Goal: Task Accomplishment & Management: Complete application form

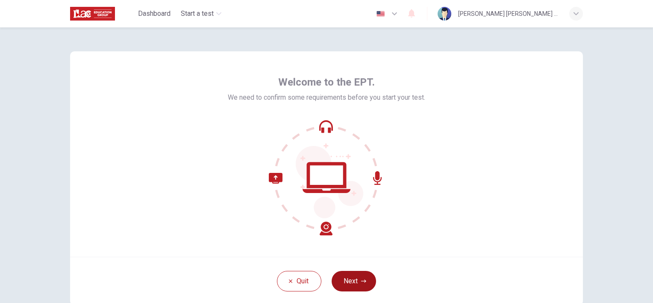
click at [351, 285] on button "Next" at bounding box center [354, 281] width 44 height 21
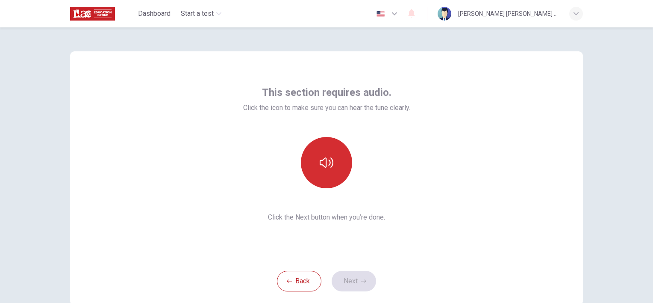
click at [330, 175] on button "button" at bounding box center [326, 162] width 51 height 51
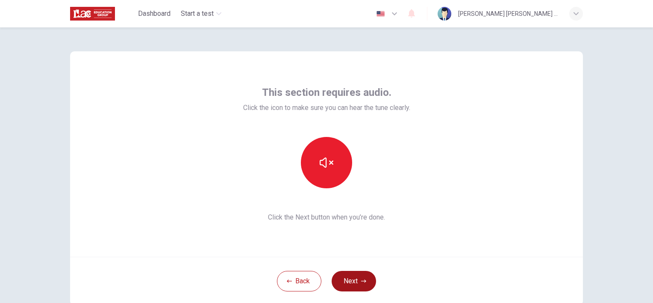
click at [353, 284] on button "Next" at bounding box center [354, 281] width 44 height 21
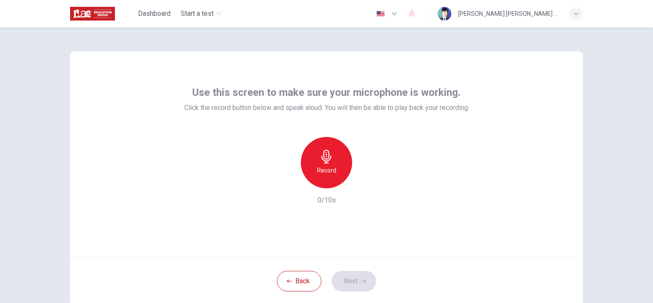
click at [325, 166] on h6 "Record" at bounding box center [326, 170] width 19 height 10
click at [331, 164] on div "Stop" at bounding box center [326, 162] width 51 height 51
click at [361, 280] on icon "button" at bounding box center [363, 280] width 5 height 3
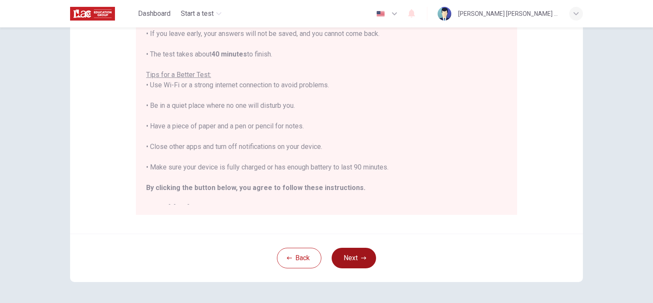
scroll to position [143, 0]
click at [349, 258] on button "Next" at bounding box center [354, 257] width 44 height 21
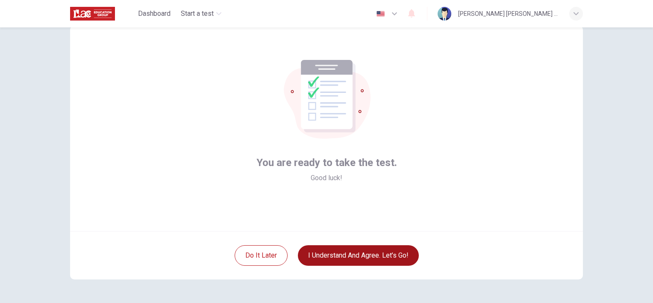
scroll to position [24, 0]
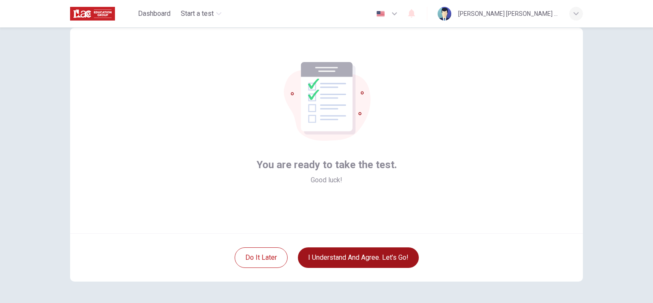
click at [368, 263] on button "I understand and agree. Let’s go!" at bounding box center [358, 257] width 121 height 21
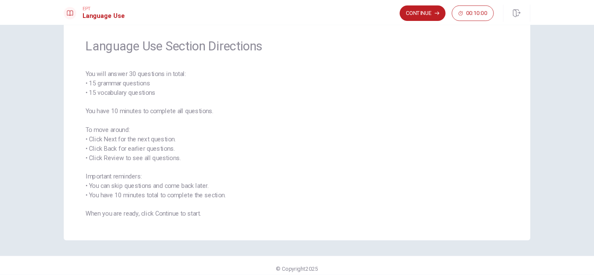
scroll to position [32, 0]
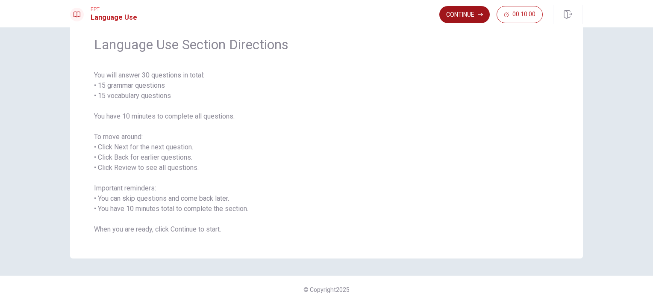
click at [465, 15] on button "Continue" at bounding box center [465, 14] width 50 height 17
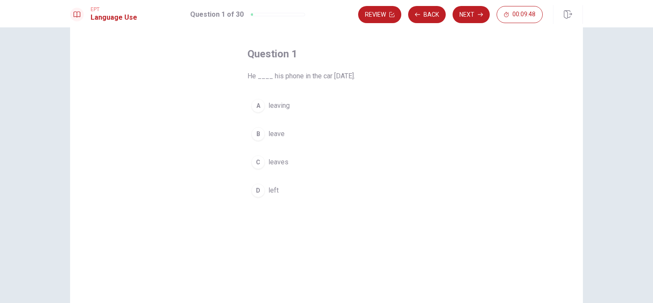
click at [595, 243] on div "Question 1 He ____ his phone in the car yesterday. A leaving B leave C leaves D…" at bounding box center [326, 164] width 653 height 275
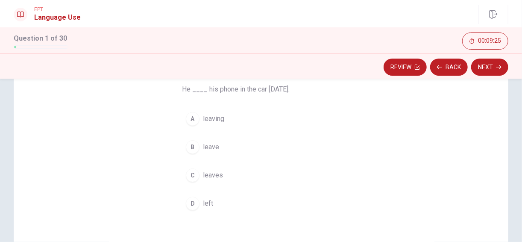
scroll to position [70, 0]
click at [190, 179] on div "C" at bounding box center [193, 176] width 14 height 14
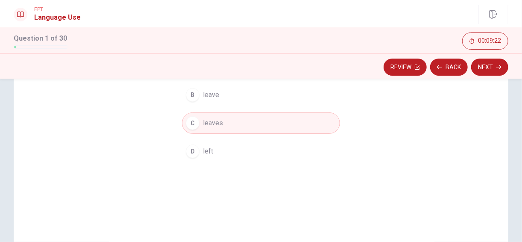
scroll to position [121, 0]
click at [490, 69] on button "Next" at bounding box center [490, 67] width 37 height 17
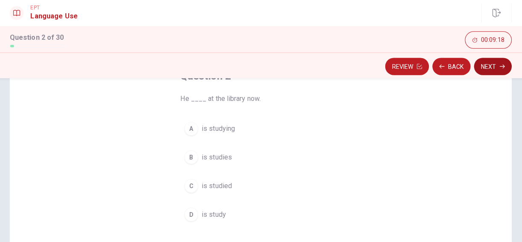
scroll to position [62, 0]
click at [226, 132] on span "is studying" at bounding box center [219, 128] width 33 height 10
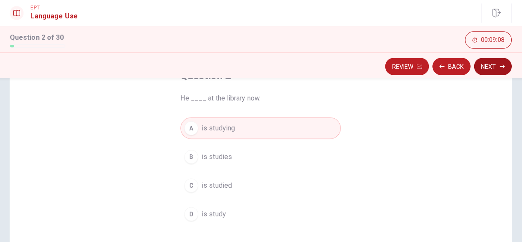
click at [490, 69] on button "Next" at bounding box center [490, 67] width 37 height 17
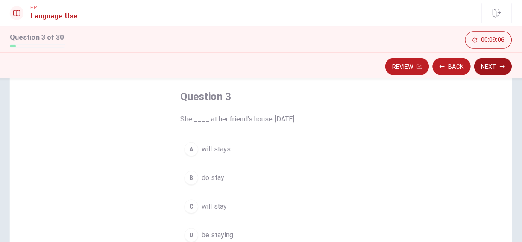
scroll to position [41, 0]
click at [218, 204] on span "will stay" at bounding box center [215, 205] width 25 height 10
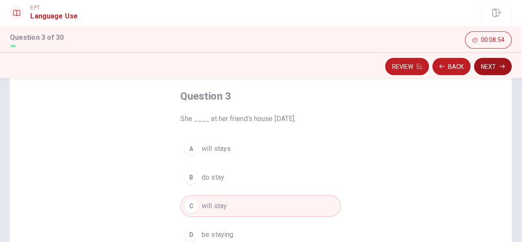
click at [490, 67] on button "Next" at bounding box center [490, 67] width 37 height 17
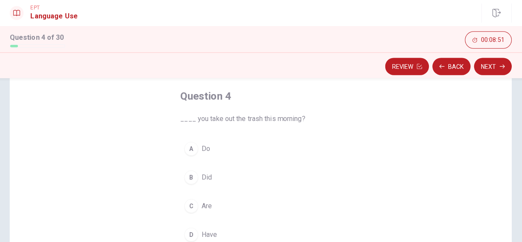
click at [190, 154] on div "A" at bounding box center [193, 149] width 14 height 14
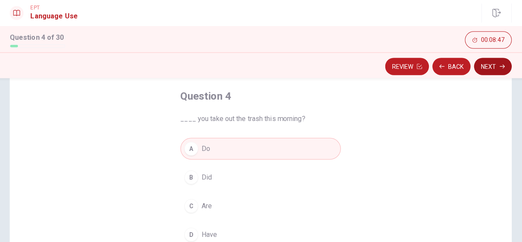
click at [485, 69] on button "Next" at bounding box center [490, 67] width 37 height 17
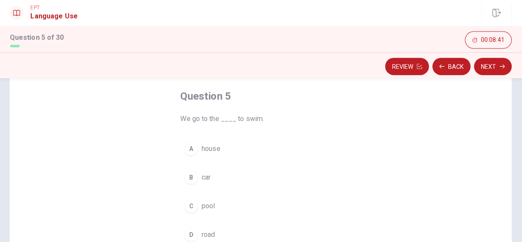
click at [200, 208] on button "C pool" at bounding box center [261, 204] width 158 height 21
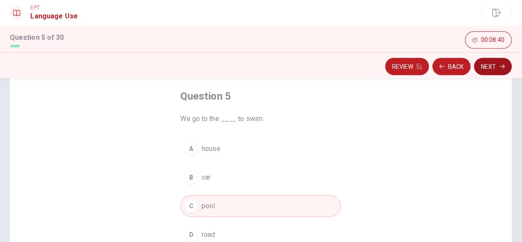
click at [492, 69] on button "Next" at bounding box center [490, 67] width 37 height 17
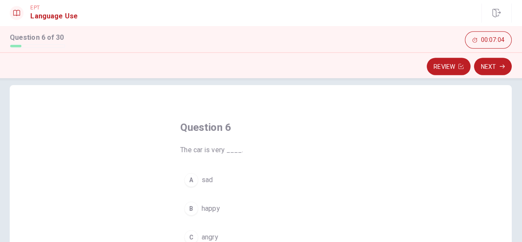
scroll to position [0, 0]
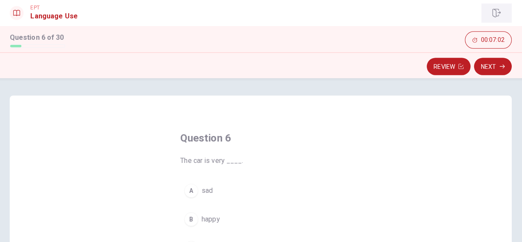
click at [493, 16] on icon "button" at bounding box center [494, 14] width 9 height 9
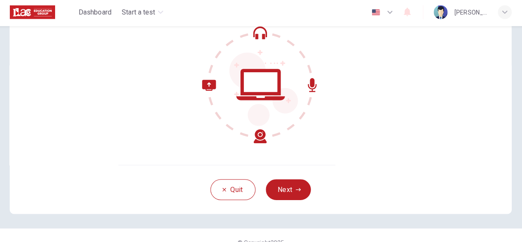
scroll to position [97, 0]
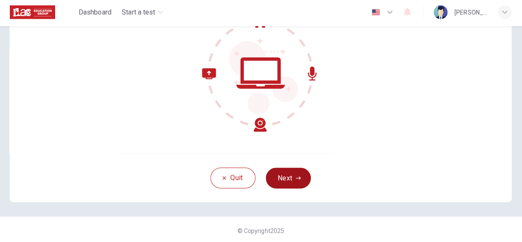
click at [286, 177] on button "Next" at bounding box center [288, 177] width 44 height 21
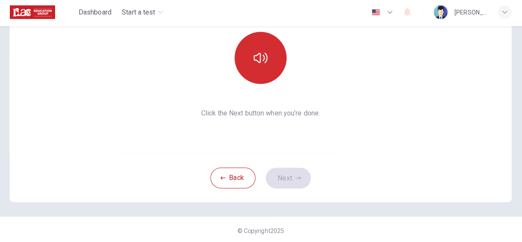
click at [260, 56] on icon "button" at bounding box center [261, 59] width 14 height 14
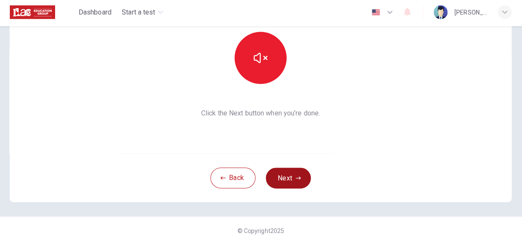
click at [284, 185] on button "Next" at bounding box center [288, 177] width 44 height 21
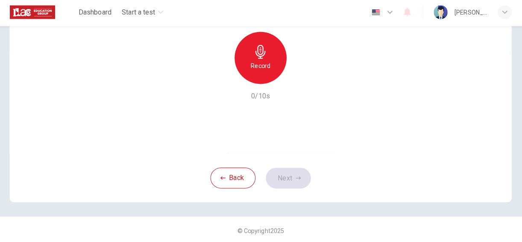
click at [263, 65] on h6 "Record" at bounding box center [261, 66] width 19 height 10
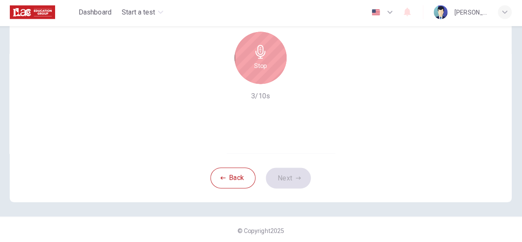
click at [260, 57] on icon "button" at bounding box center [261, 53] width 10 height 14
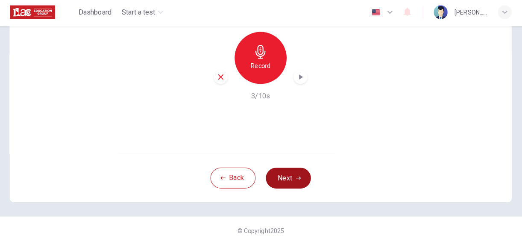
click at [286, 181] on button "Next" at bounding box center [288, 177] width 44 height 21
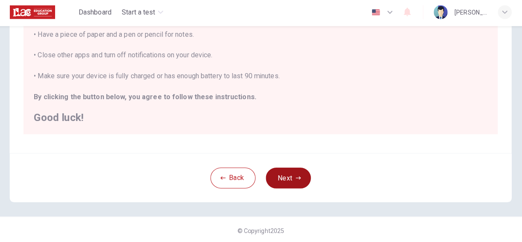
scroll to position [205, 0]
click at [287, 180] on button "Next" at bounding box center [288, 178] width 44 height 21
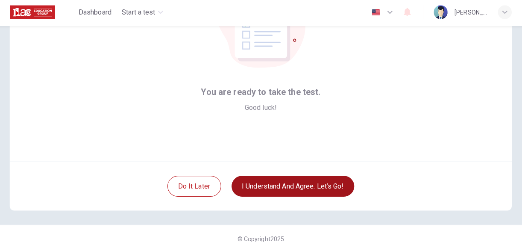
scroll to position [92, 0]
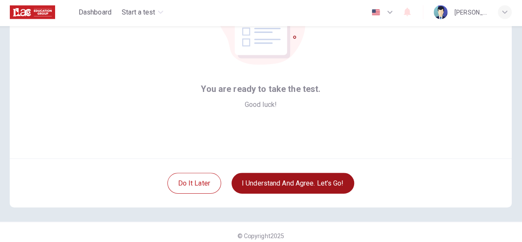
click at [300, 183] on button "I understand and agree. Let’s go!" at bounding box center [293, 182] width 121 height 21
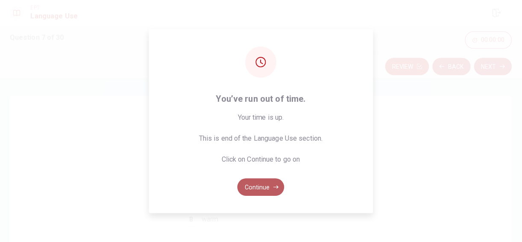
click at [263, 189] on button "Continue" at bounding box center [261, 185] width 46 height 17
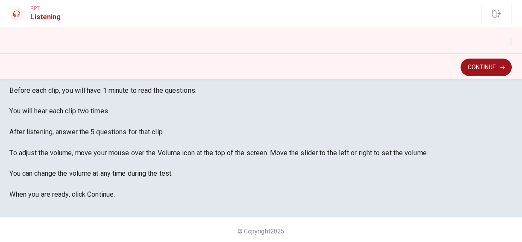
click at [479, 68] on button "Continue" at bounding box center [483, 67] width 50 height 17
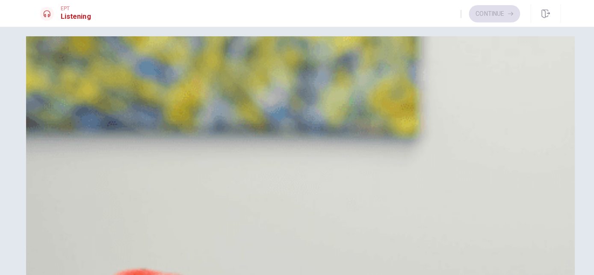
click at [58, 85] on div "A" at bounding box center [51, 78] width 14 height 14
click at [58, 220] on div "C" at bounding box center [51, 227] width 14 height 14
click at [454, 18] on button "button" at bounding box center [455, 15] width 2 height 8
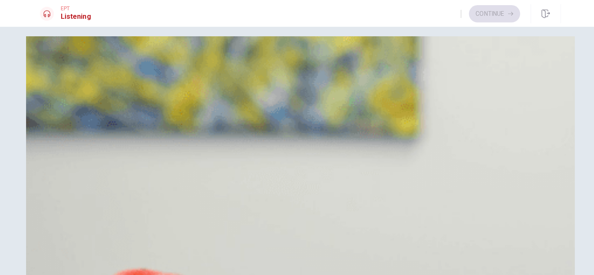
click at [455, 18] on icon "button" at bounding box center [460, 22] width 10 height 8
click at [455, 17] on icon "button" at bounding box center [455, 17] width 0 height 0
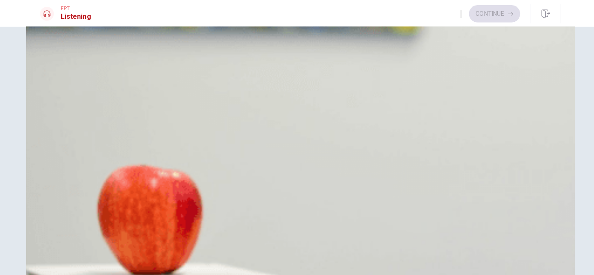
scroll to position [111, 0]
click at [484, 14] on button "Continue" at bounding box center [488, 14] width 50 height 17
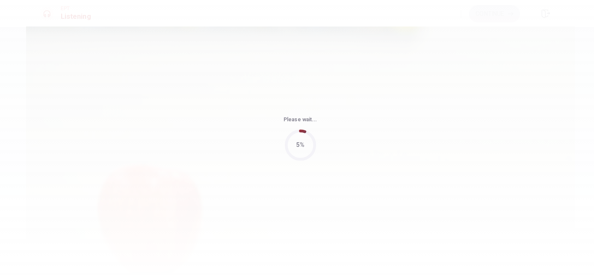
type input "49"
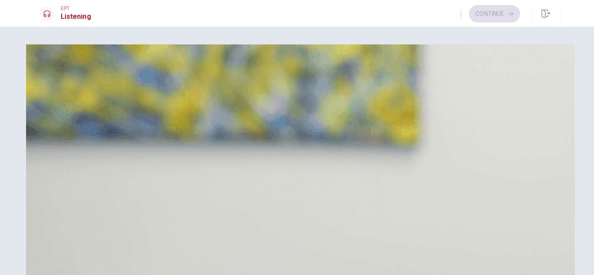
scroll to position [0, 0]
click at [455, 18] on icon "button" at bounding box center [460, 22] width 10 height 8
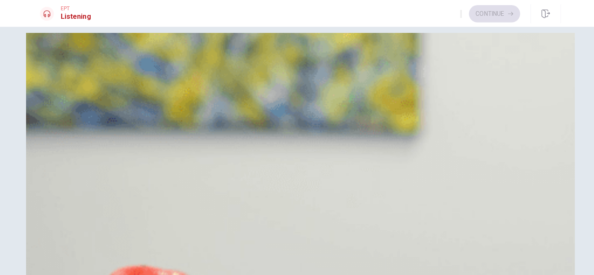
scroll to position [0, 0]
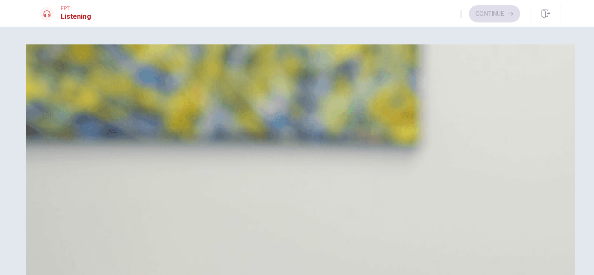
click at [58, 93] on div "A" at bounding box center [51, 86] width 14 height 14
click at [276, 118] on button "B Herbs" at bounding box center [297, 107] width 513 height 21
click at [58, 93] on div "A" at bounding box center [51, 86] width 14 height 14
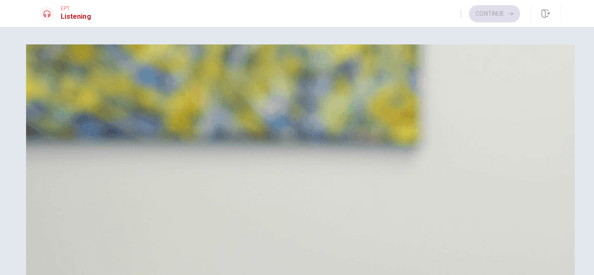
scroll to position [250, 0]
click at [58, 242] on div "D" at bounding box center [51, 256] width 14 height 14
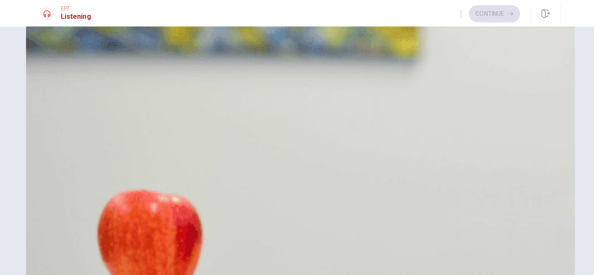
scroll to position [93, 0]
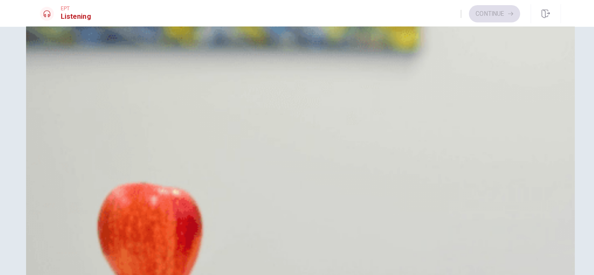
click at [484, 12] on button "Continue" at bounding box center [488, 14] width 50 height 17
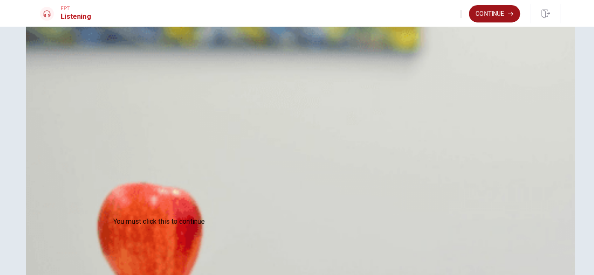
scroll to position [44, 0]
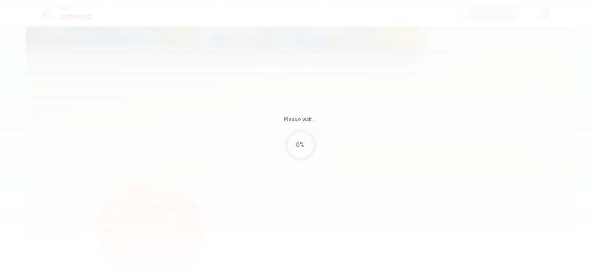
type input "57"
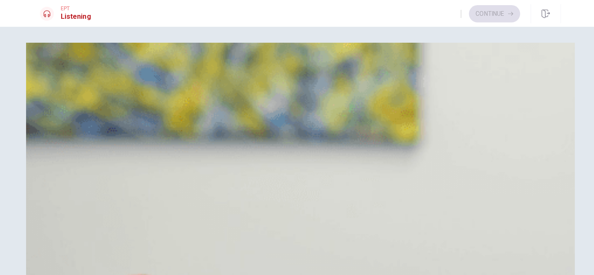
scroll to position [2, 0]
click at [287, 94] on button "A Two" at bounding box center [297, 83] width 513 height 21
click at [317, 179] on button "A Five minutes" at bounding box center [297, 189] width 513 height 21
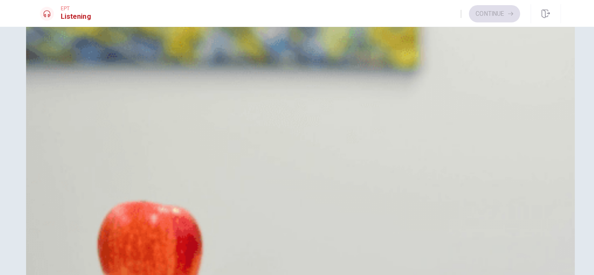
scroll to position [75, 0]
click at [491, 15] on button "Continue" at bounding box center [488, 14] width 50 height 17
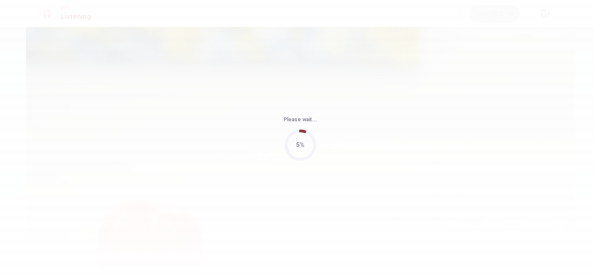
type input "52"
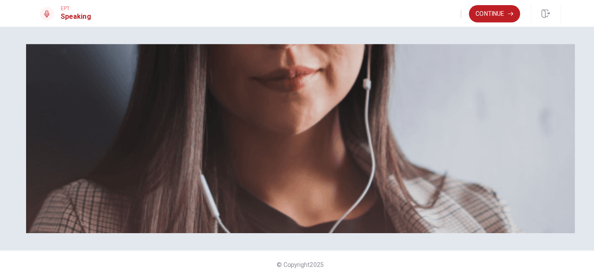
scroll to position [83, 0]
click at [486, 17] on button "Continue" at bounding box center [488, 14] width 50 height 17
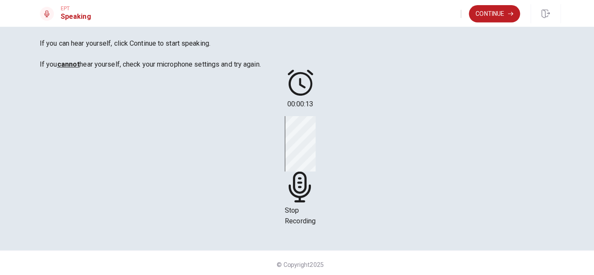
click at [312, 204] on span "Stop Recording" at bounding box center [297, 213] width 30 height 18
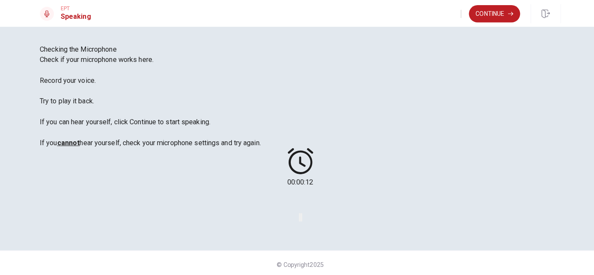
click at [297, 200] on icon at bounding box center [297, 200] width 0 height 0
click at [307, 217] on icon "Play Audio" at bounding box center [303, 222] width 8 height 10
click at [487, 14] on button "Continue" at bounding box center [488, 14] width 50 height 17
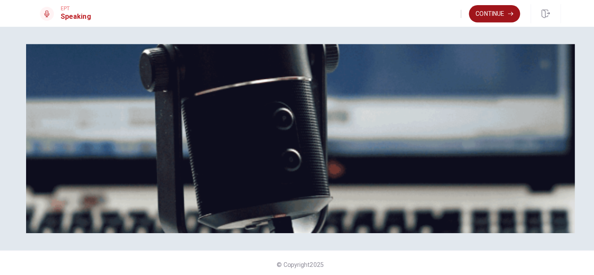
click at [493, 13] on button "Continue" at bounding box center [488, 14] width 50 height 17
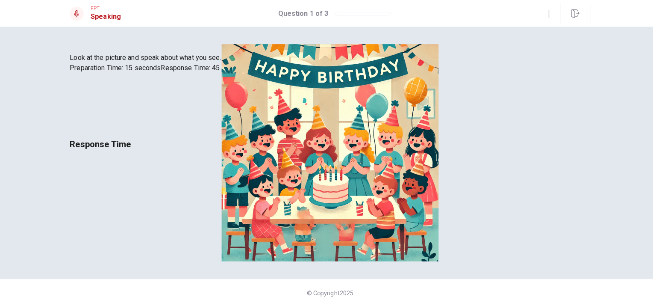
scroll to position [84, 0]
click at [327, 181] on icon at bounding box center [327, 181] width 0 height 0
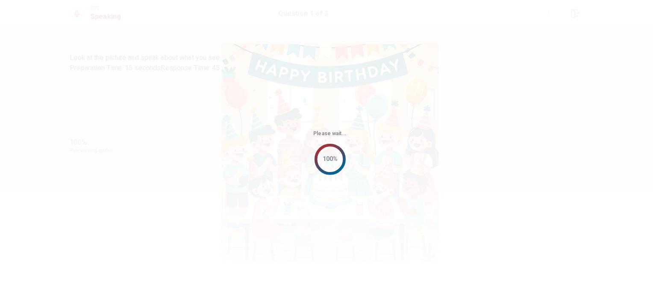
scroll to position [19, 0]
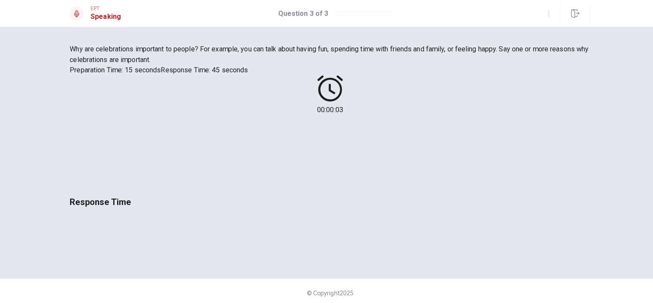
click at [522, 220] on div "Why are celebrations important to people? For example, you can talk about havin…" at bounding box center [326, 164] width 653 height 275
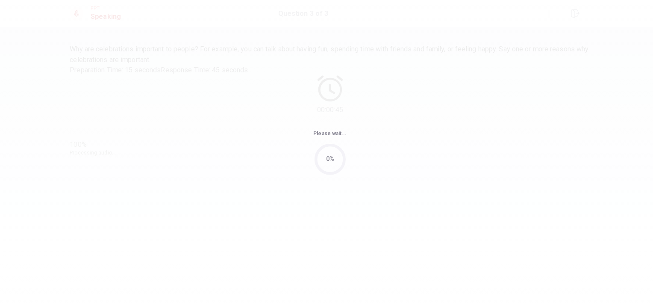
scroll to position [0, 0]
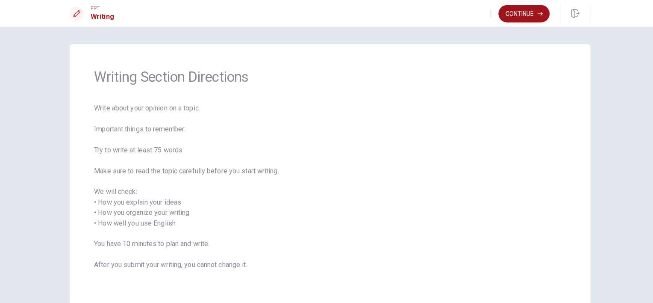
click at [518, 16] on button "Continue" at bounding box center [518, 14] width 50 height 17
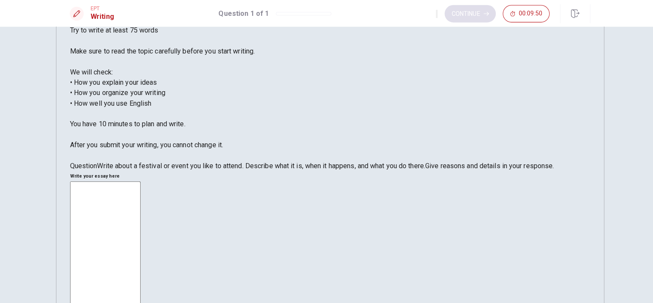
scroll to position [81, 0]
click at [110, 167] on span "Write about a festival or event you like to attend. Describe what it is, when i…" at bounding box center [258, 163] width 323 height 8
click at [106, 167] on span "Write about a festival or event you like to attend. Describe what it is, when i…" at bounding box center [258, 163] width 323 height 8
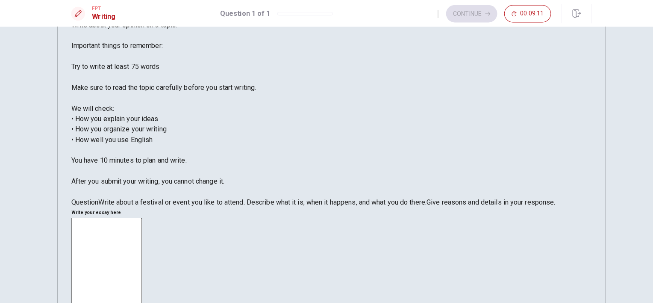
scroll to position [45, 0]
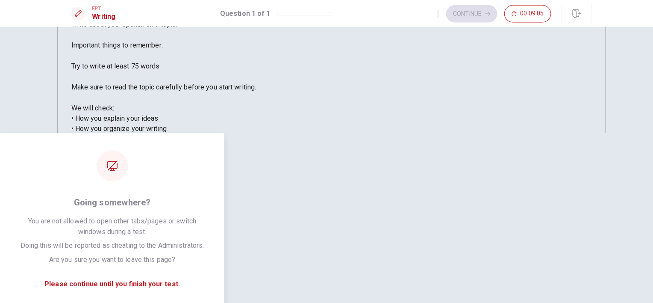
click at [522, 190] on div "Directions Write about your opinion on a topic. Important things to remember: T…" at bounding box center [326, 240] width 540 height 480
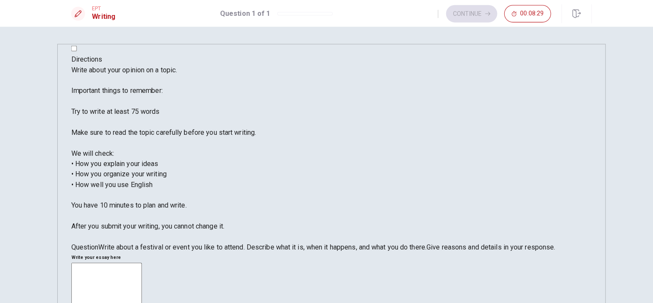
scroll to position [3, 0]
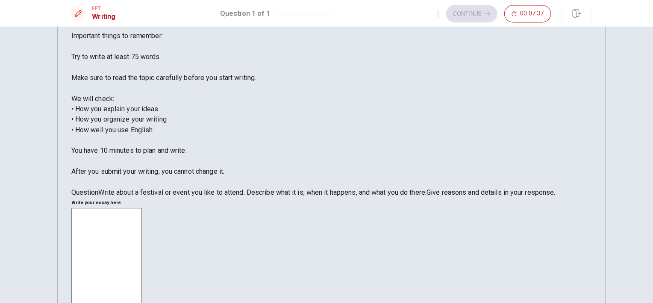
scroll to position [56, 0]
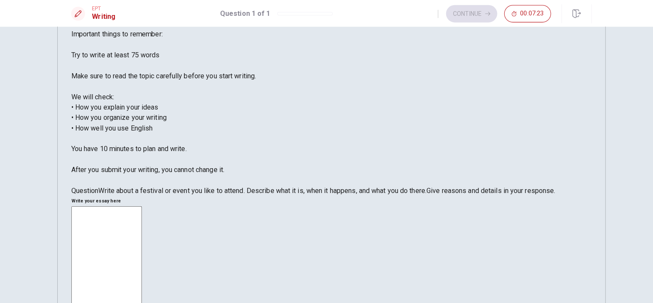
type textarea "o"
type textarea "x"
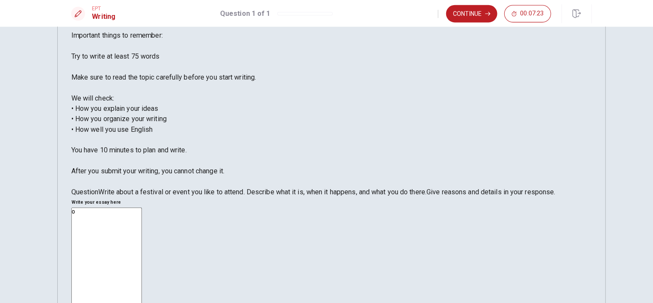
type textarea "on"
type textarea "x"
type textarea "one"
type textarea "x"
type textarea "one"
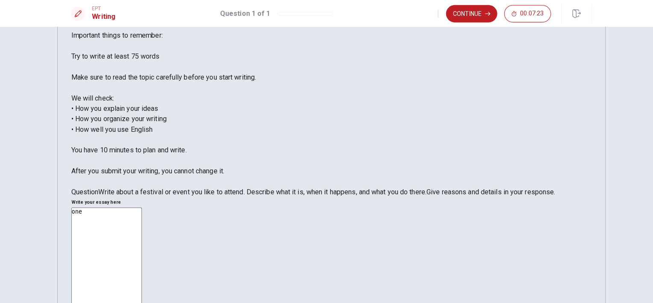
type textarea "x"
type textarea "one o"
type textarea "x"
type textarea "one ok"
type textarea "x"
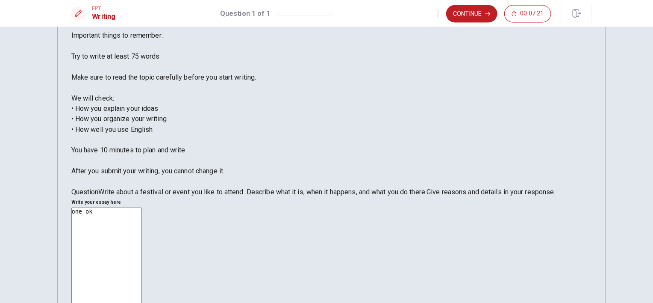
type textarea "one o"
type textarea "x"
type textarea "one of"
type textarea "x"
type textarea "one of"
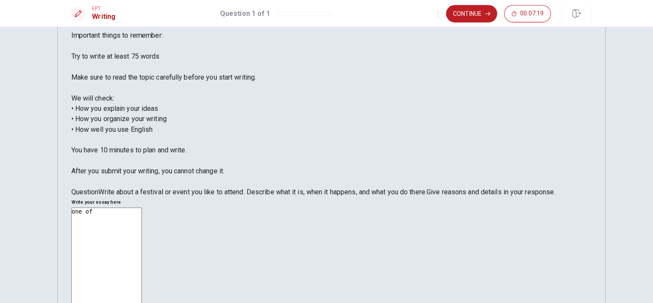
type textarea "x"
type textarea "one of m"
type textarea "x"
type textarea "one of my"
type textarea "x"
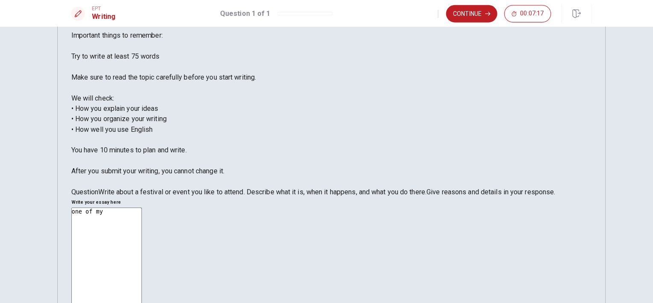
type textarea "one of my"
type textarea "x"
type textarea "one of my f"
type textarea "x"
type textarea "one of my fa"
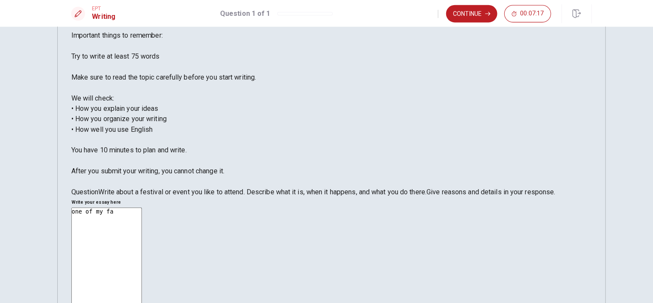
type textarea "x"
type textarea "one of my fav"
type textarea "x"
type textarea "one of my favo"
type textarea "x"
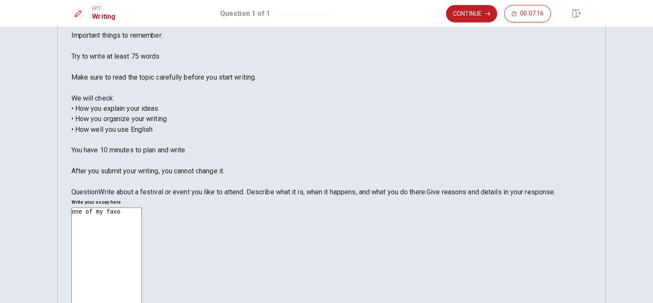
type textarea "one of my favor"
type textarea "x"
type textarea "one of my favori"
type textarea "x"
type textarea "one of my favorit"
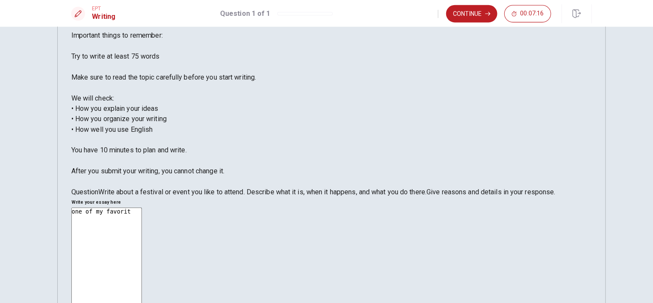
type textarea "x"
type textarea "one of my favorite"
type textarea "x"
type textarea "one of my favorite"
type textarea "x"
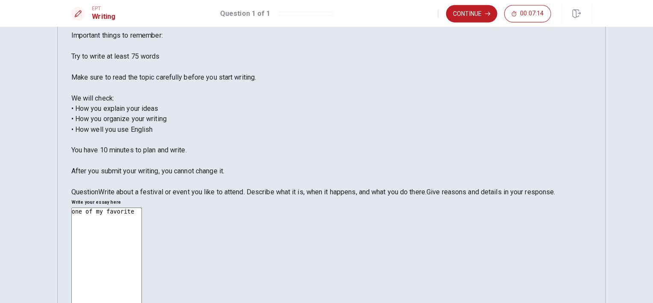
type textarea "one of my favorite e"
type textarea "x"
type textarea "one of my favorite ev"
type textarea "x"
type textarea "one of my favorite eve"
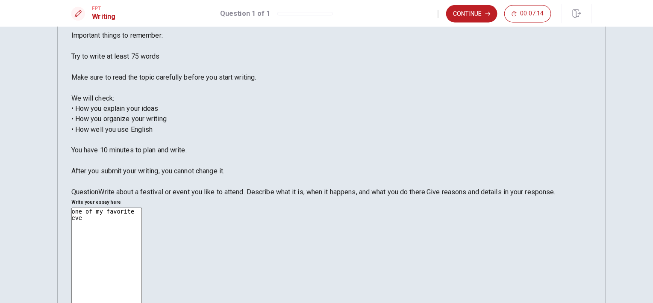
type textarea "x"
type textarea "one of my favorite even"
type textarea "x"
type textarea "one of my favorite event"
type textarea "x"
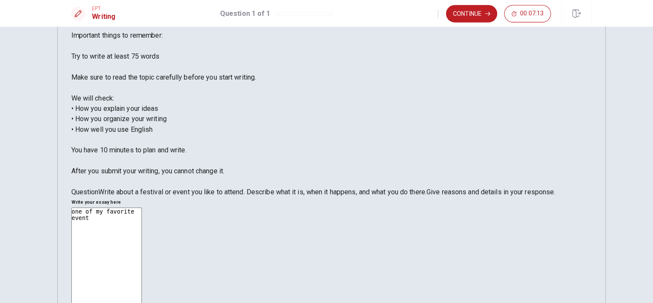
type textarea "one of my favorite events"
type textarea "x"
type textarea "one of my favorite events"
type textarea "x"
type textarea "one of my favorite events i"
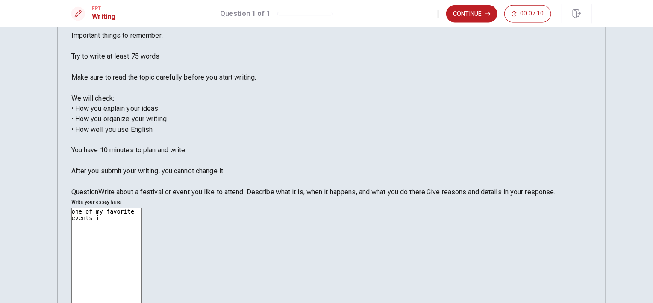
type textarea "x"
type textarea "one of my favorite events is"
type textarea "x"
type textarea "one of my favorite events is"
type textarea "x"
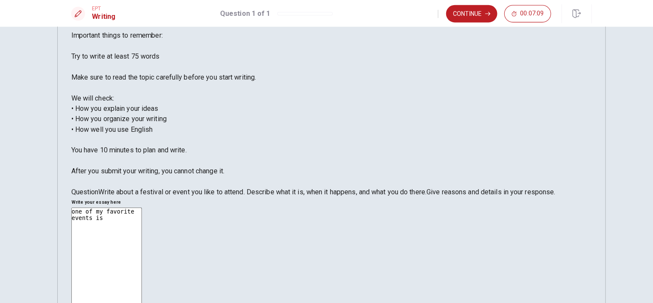
type textarea "one of my favorite events is m"
type textarea "x"
type textarea "one of my favorite events is my"
type textarea "x"
type textarea "one of my favorite events is my"
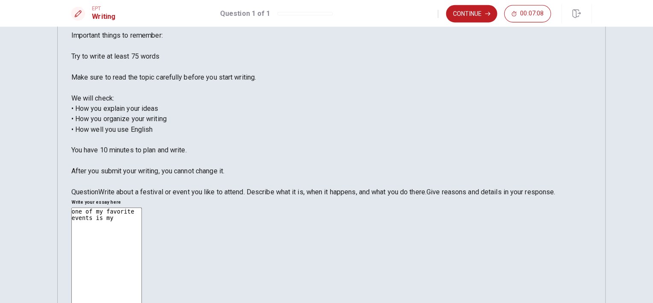
type textarea "x"
type textarea "one of my favorite events is my t"
type textarea "x"
type textarea "one of my favorite events is my tr"
type textarea "x"
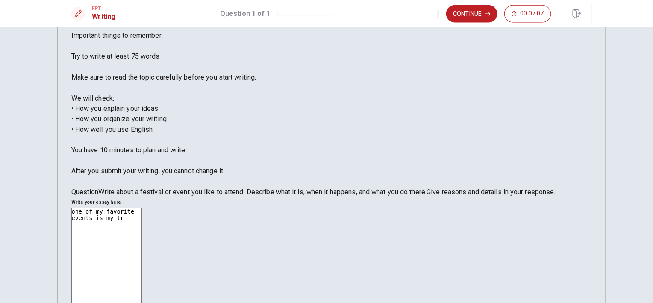
type textarea "one of my favorite events is my tri"
type textarea "x"
type textarea "one of my favorite events is my trip"
type textarea "x"
type textarea "one of my favorite events is my tripl"
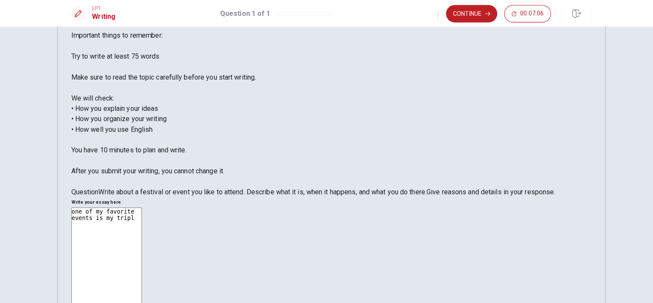
type textarea "x"
type textarea "one of my favorite events is my triple"
type textarea "x"
type textarea "one of my favorite events is my triple'"
type textarea "x"
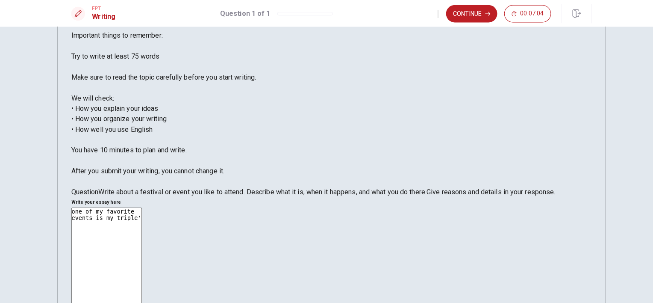
type textarea "one of my favorite events is my triple's"
type textarea "x"
type textarea "one of my favorite events is my triple's"
type textarea "x"
type textarea "one of my favorite events is my triple's b"
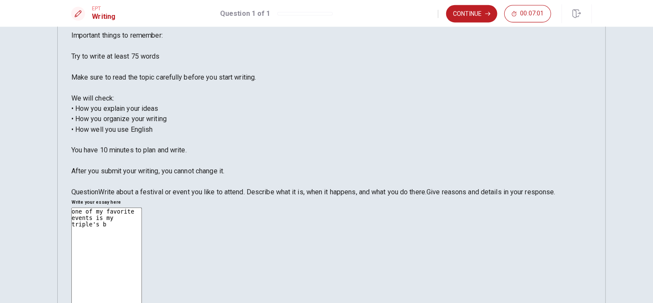
type textarea "x"
type textarea "one of my favorite events is my triple's bi"
type textarea "x"
type textarea "one of my favorite events is my triple's bir"
type textarea "x"
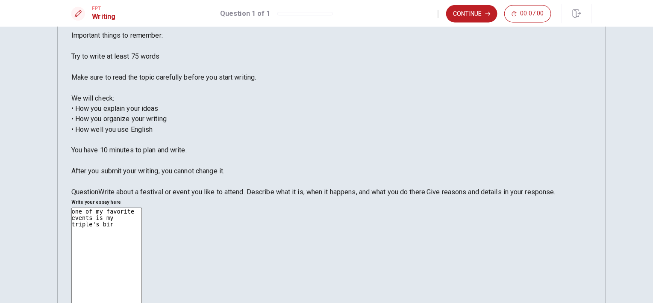
type textarea "one of my favorite events is my triple's birt"
type textarea "x"
type textarea "one of my favorite events is my triple's birth"
type textarea "x"
type textarea "one of my favorite events is my triple's birthd"
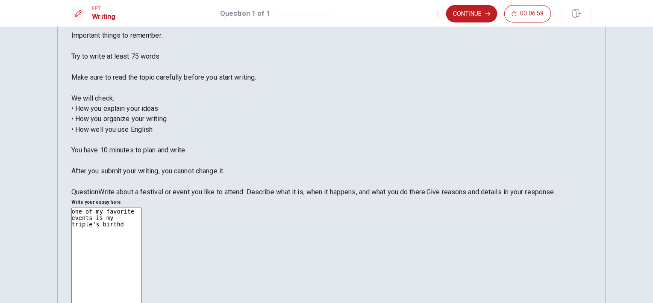
type textarea "x"
type textarea "one of my favorite events is my triple's birthda"
type textarea "x"
type textarea "one of my favorite events is my triple's birthday"
type textarea "x"
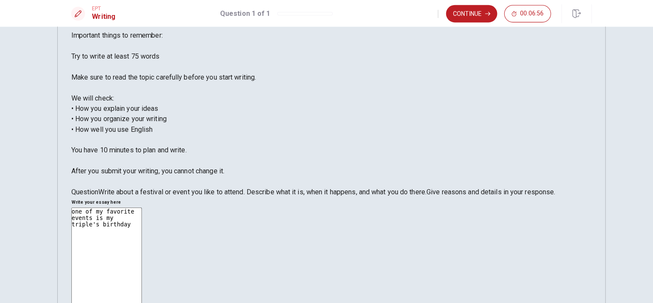
type textarea "one of my favorite events is my triple's birthday"
type textarea "x"
type textarea "one of my favorite events is my triple's birthday p"
type textarea "x"
type textarea "one of my favorite events is my triple's birthday pa"
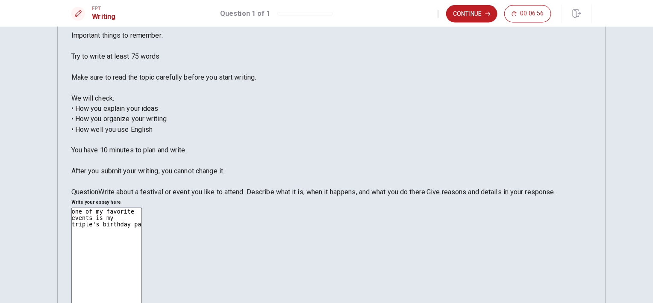
type textarea "x"
type textarea "one of my favorite events is my triple's birthday par"
type textarea "x"
type textarea "one of my favorite events is my triple's birthday part"
type textarea "x"
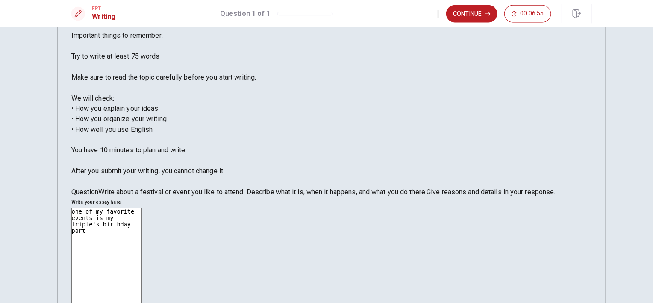
type textarea "one of my favorite events is my triple's birthday party"
type textarea "x"
type textarea "one of my favorite events is my triple's birthday party."
type textarea "x"
type textarea "one of my favorite events is my triple's birthday party"
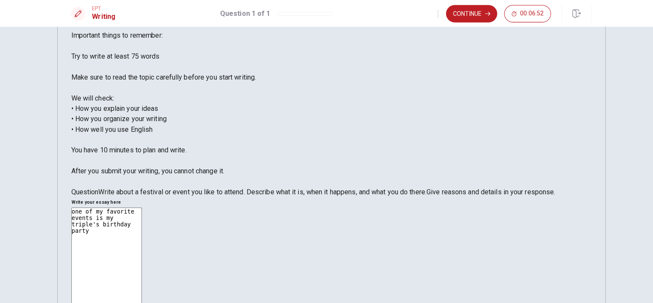
type textarea "x"
type textarea "one of my favorite events is my triple's birthday party,"
type textarea "x"
type textarea "one of my favorite events is my triple's birthday party,"
type textarea "x"
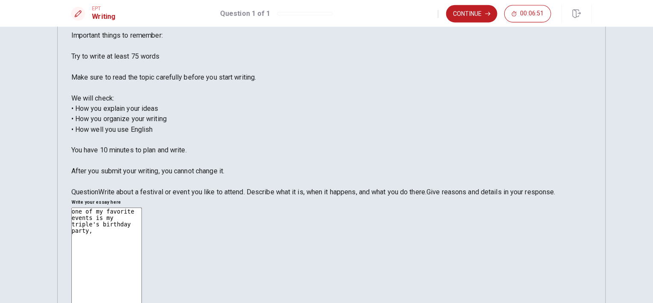
type textarea "one of my favorite events is my triple's birthday party, i"
type textarea "x"
type textarea "one of my favorite events is my triple's birthday party, it"
type textarea "x"
type textarea "one of my favorite events is my triple's birthday party, it"
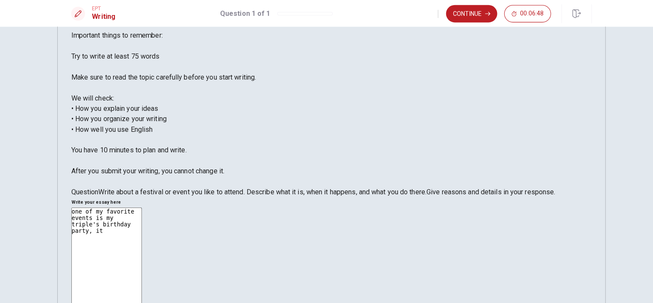
type textarea "x"
type textarea "one of my favorite events is my triple's birthday party, it h"
type textarea "x"
type textarea "one of my favorite events is my triple's birthday party, it ha"
type textarea "x"
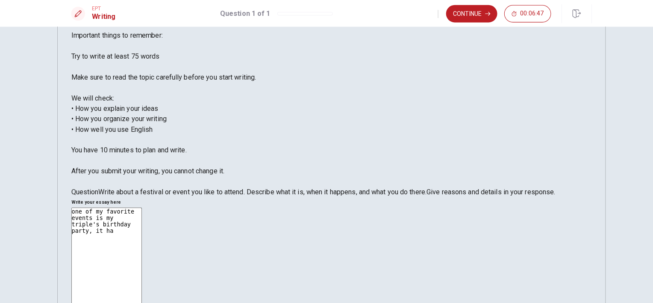
type textarea "one of my favorite events is my triple's birthday party, it hap"
type textarea "x"
type textarea "one of my favorite events is my triple's birthday party, it happ"
type textarea "x"
type textarea "one of my favorite events is my triple's birthday party, it [PERSON_NAME]"
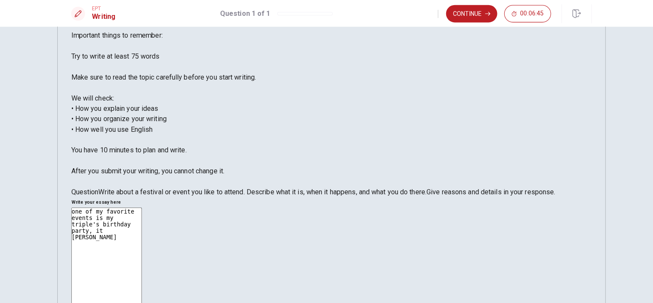
type textarea "x"
type textarea "one of my favorite events is my triple's birthday party, it happen"
type textarea "x"
type textarea "one of my favorite events is my triple's birthday party, it happens"
type textarea "x"
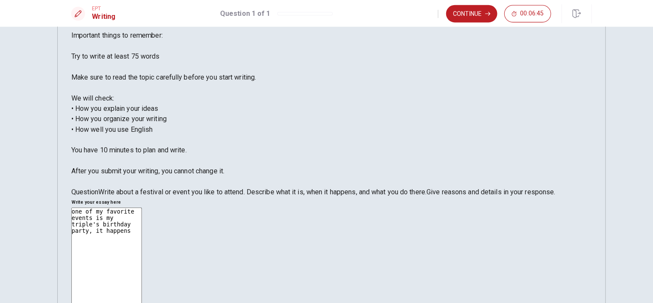
type textarea "one of my favorite events is my triple's birthday party, it happens"
type textarea "x"
type textarea "one of my favorite events is my triple's birthday party, it happens e"
type textarea "x"
type textarea "one of my favorite events is my triple's birthday party, it happens ev"
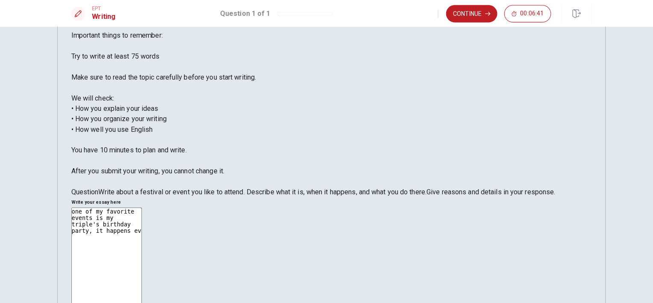
type textarea "x"
type textarea "one of my favorite events is my triple's birthday party, it happens [PERSON_NAM…"
type textarea "x"
type textarea "one of my favorite events is my triple's birthday party, it happens ever"
type textarea "x"
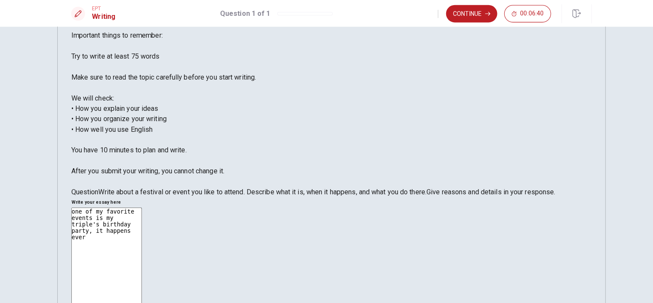
type textarea "one of my favorite events is my triple's birthday party, it happens every"
type textarea "x"
type textarea "one of my favorite events is my triple's birthday party, it happens every"
type textarea "x"
type textarea "one of my favorite events is my triple's birthday party, it happens every i"
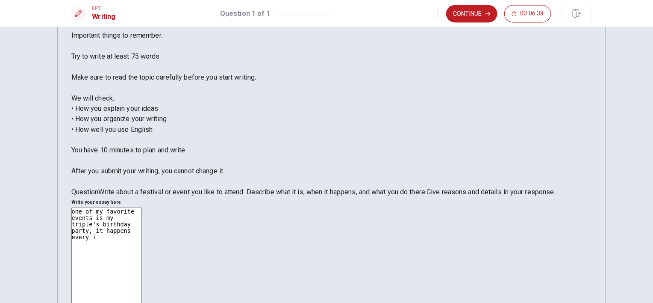
type textarea "x"
type textarea "one of my favorite events is my triple's birthday party, it happens every in"
type textarea "x"
type textarea "one of my favorite events is my triple's birthday party, it happens every in"
type textarea "x"
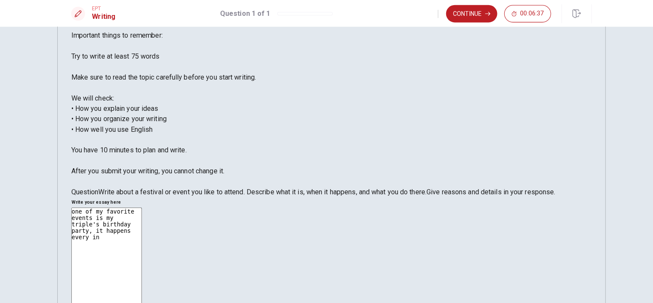
type textarea "one of my favorite events is my triple's birthday party, it happens every in s"
type textarea "x"
type textarea "one of my favorite events is my triple's birthday party, it happens every in se"
type textarea "x"
type textarea "one of my favorite events is my triple's birthday party, it happens every in sep"
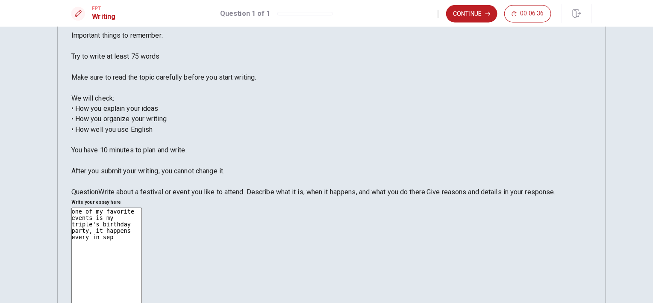
type textarea "x"
type textarea "one of my favorite events is my triple's birthday party, it happens every in se…"
type textarea "x"
type textarea "one of my favorite events is my triple's birthday party, it happens every in se…"
type textarea "x"
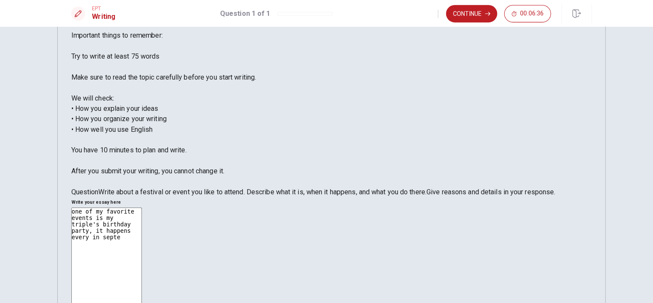
type textarea "one of my favorite events is my triple's birthday party, it happens every in se…"
type textarea "x"
type textarea "one of my favorite events is my triple's birthday party, it happens every in se…"
type textarea "x"
type textarea "one of my favorite events is my triple's birthday party, it happens every in se…"
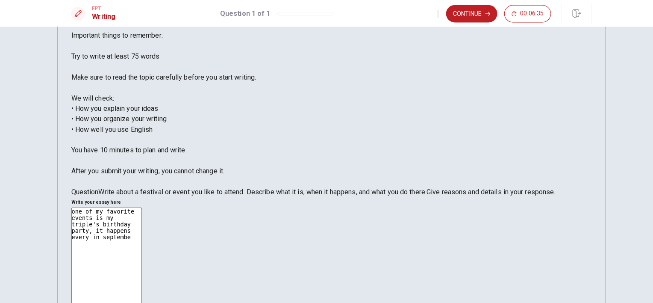
type textarea "x"
type textarea "one of my favorite events is my triple's birthday party, it happens every in se…"
type textarea "x"
type textarea "one of my favorite events is my triple's birthday party, it happens every in se…"
type textarea "x"
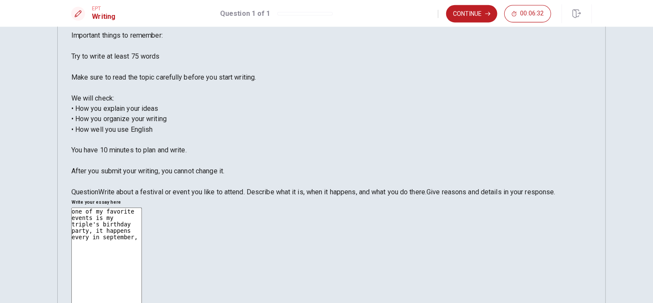
type textarea "one of my favorite events is my triple's birthday party, it happens every in se…"
type textarea "x"
type textarea "one of my favorite events is my triple's birthday party, it happens every in se…"
type textarea "x"
type textarea "one of my favorite events is my triple's birthday party, it happens every in se…"
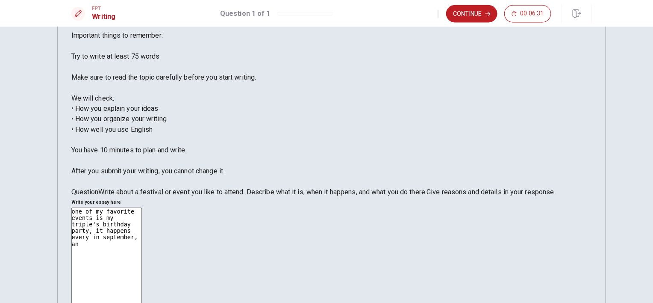
type textarea "x"
type textarea "one of my favorite events is my triple's birthday party, it happens every in se…"
type textarea "x"
type textarea "one of my favorite events is my triple's birthday party, it happens every in se…"
type textarea "x"
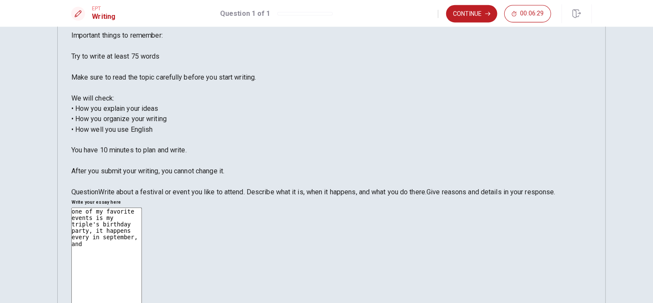
type textarea "one of my favorite events is my triple's birthday party, it happens every in se…"
type textarea "x"
type textarea "one of my favorite events is my triple's birthday party, it happens every in se…"
type textarea "x"
type textarea "one of my favorite events is my triple's birthday party, it happens every in se…"
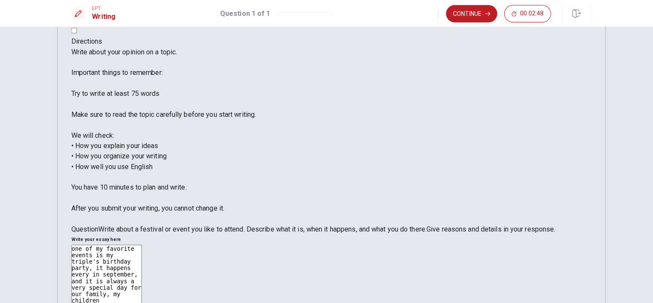
scroll to position [0, 0]
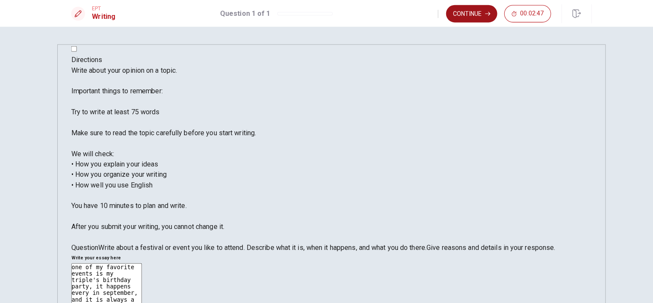
click at [462, 15] on button "Continue" at bounding box center [465, 14] width 50 height 17
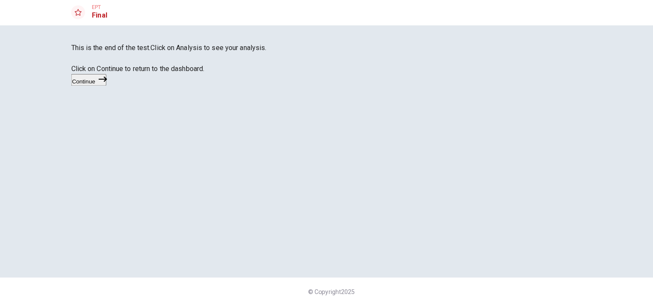
click at [105, 87] on button "Continue" at bounding box center [87, 81] width 35 height 12
